Goal: Task Accomplishment & Management: Manage account settings

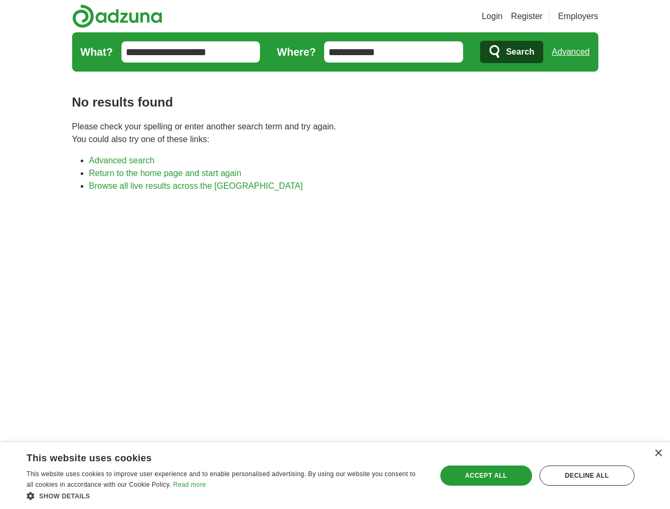
click at [502, 16] on link "Login" at bounding box center [491, 16] width 21 height 13
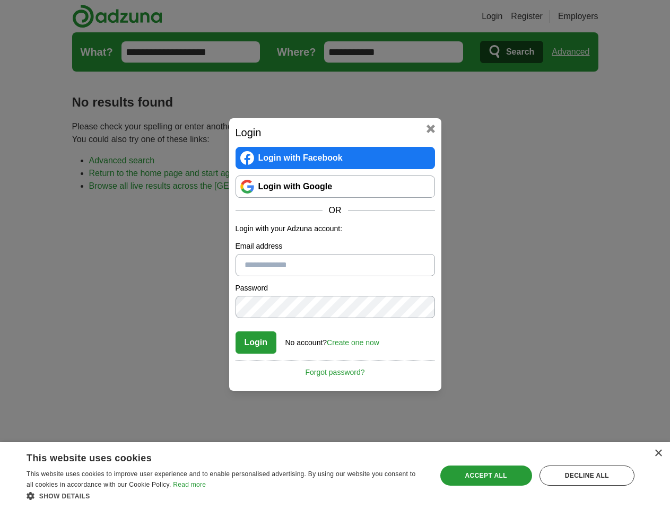
click at [590, 16] on div "Login Login with Facebook Login with Google OR Login with your Adzuna account: …" at bounding box center [335, 254] width 670 height 509
click at [574, 52] on div "Login Login with Facebook Login with Google OR Login with your Adzuna account: …" at bounding box center [335, 254] width 670 height 509
click at [657, 453] on div "×" at bounding box center [658, 454] width 8 height 8
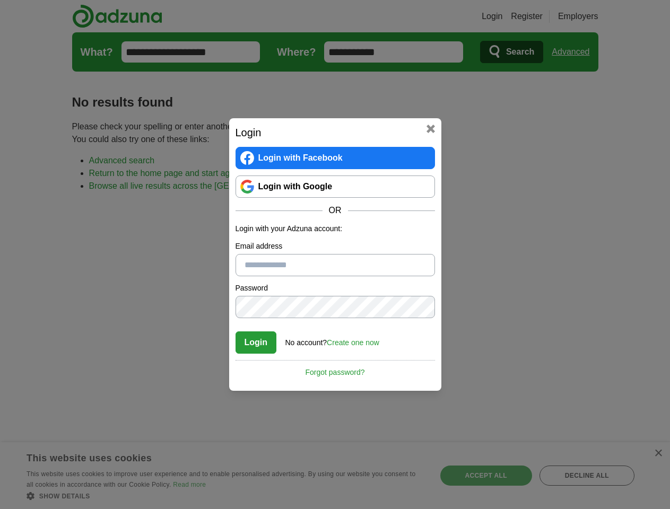
click at [225, 496] on div "Login Login with Facebook Login with Google OR Login with your Adzuna account: …" at bounding box center [335, 254] width 670 height 509
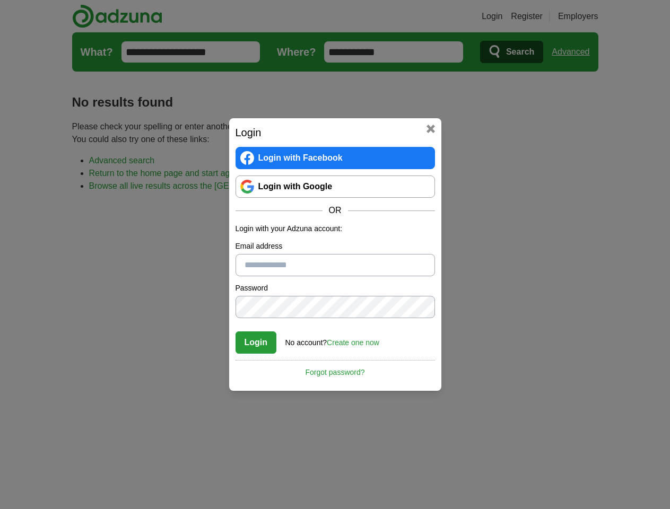
click at [486, 476] on div "Login Login with Facebook Login with Google OR Login with your Adzuna account: …" at bounding box center [335, 254] width 670 height 509
click at [586, 476] on div "Login Login with Facebook Login with Google OR Login with your Adzuna account: …" at bounding box center [335, 254] width 670 height 509
click at [33, 506] on div "Login Login with Facebook Login with Google OR Login with your Adzuna account: …" at bounding box center [335, 254] width 670 height 509
click at [143, 506] on div "Login Login with Facebook Login with Google OR Login with your Adzuna account: …" at bounding box center [335, 254] width 670 height 509
click at [228, 506] on div "Login Login with Facebook Login with Google OR Login with your Adzuna account: …" at bounding box center [335, 254] width 670 height 509
